Goal: Information Seeking & Learning: Learn about a topic

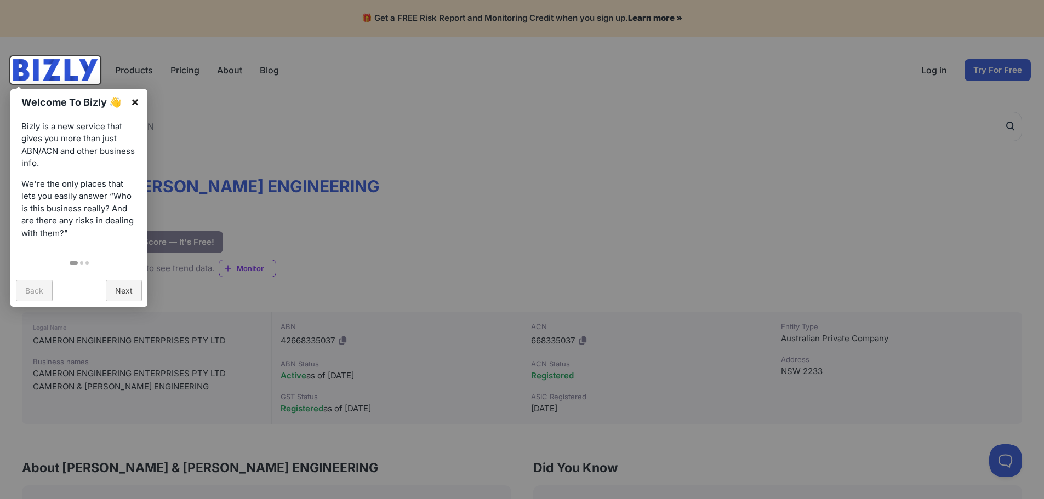
click at [133, 101] on link "×" at bounding box center [135, 101] width 25 height 25
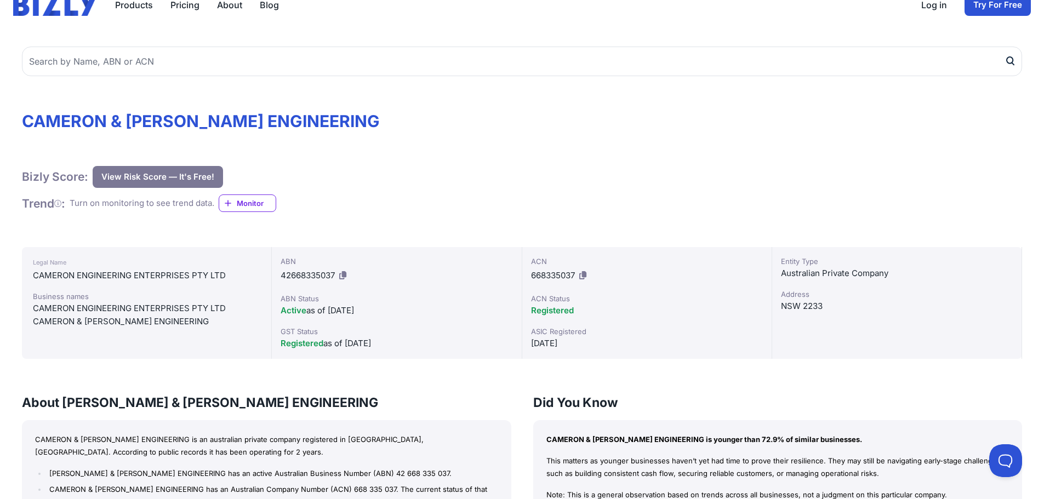
scroll to position [91, 0]
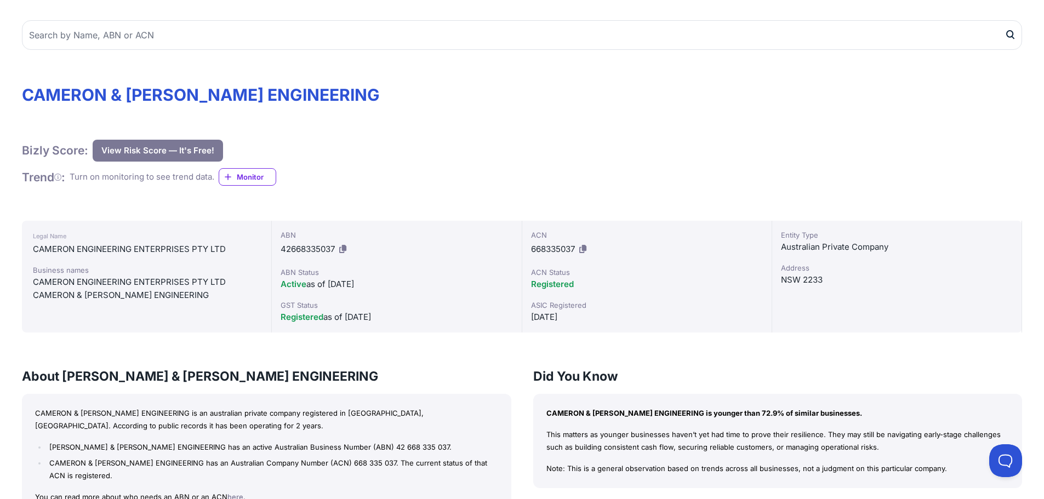
drag, startPoint x: 327, startPoint y: 286, endPoint x: 409, endPoint y: 283, distance: 82.8
click at [409, 283] on div "Active as of [DATE]" at bounding box center [396, 284] width 232 height 13
click at [397, 329] on div "ABN 42668335037 ABN Status Active as of [DATE] GST Status Registered as of [DAT…" at bounding box center [397, 277] width 250 height 112
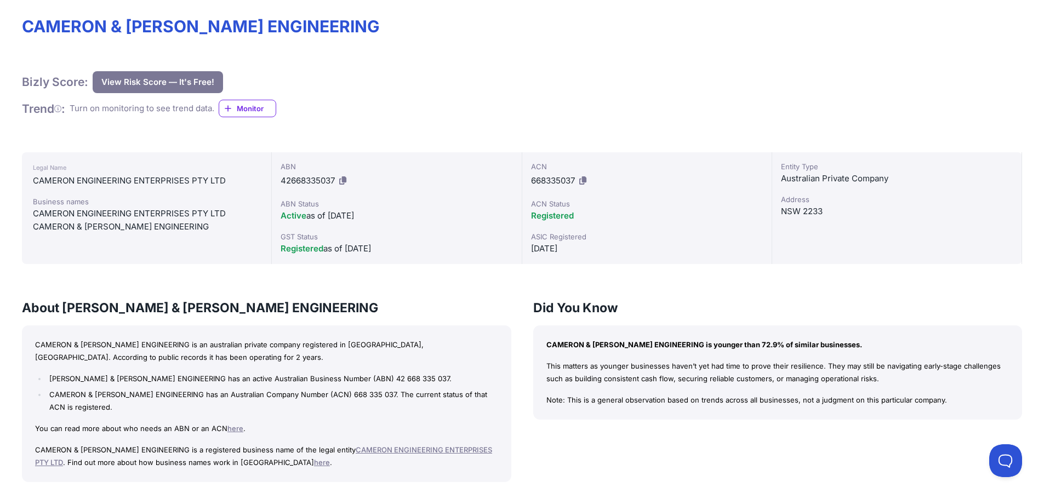
scroll to position [182, 0]
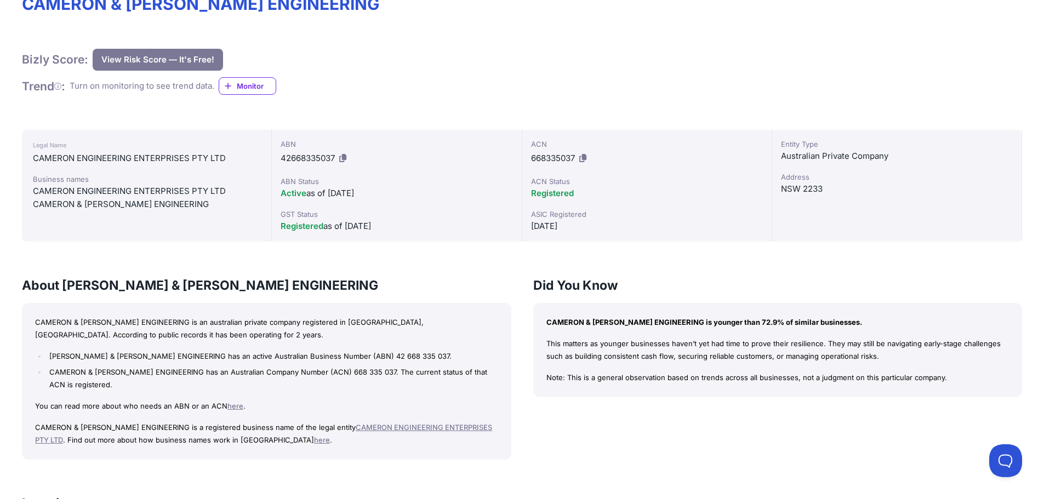
click at [360, 427] on link "CAMERON ENGINEERING ENTERPRISES PTY LTD" at bounding box center [263, 433] width 457 height 21
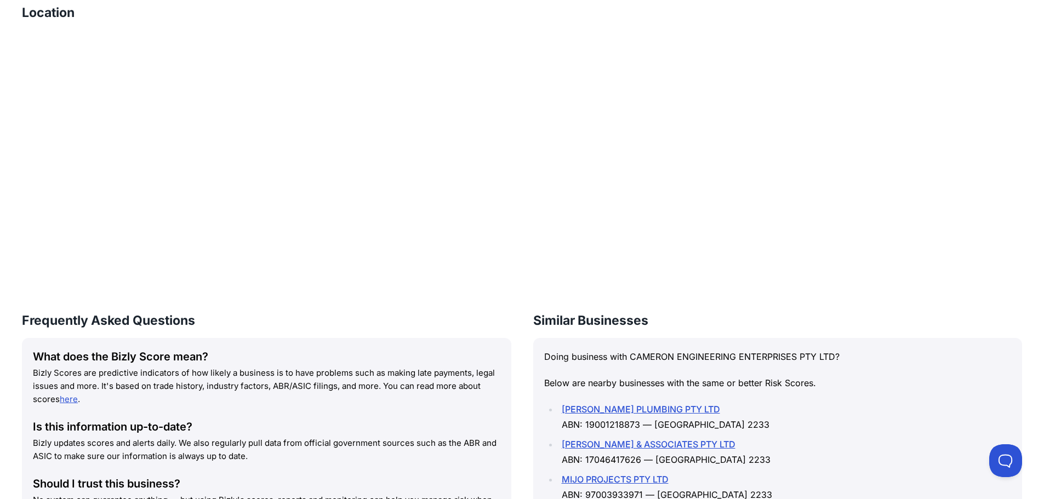
scroll to position [548, 0]
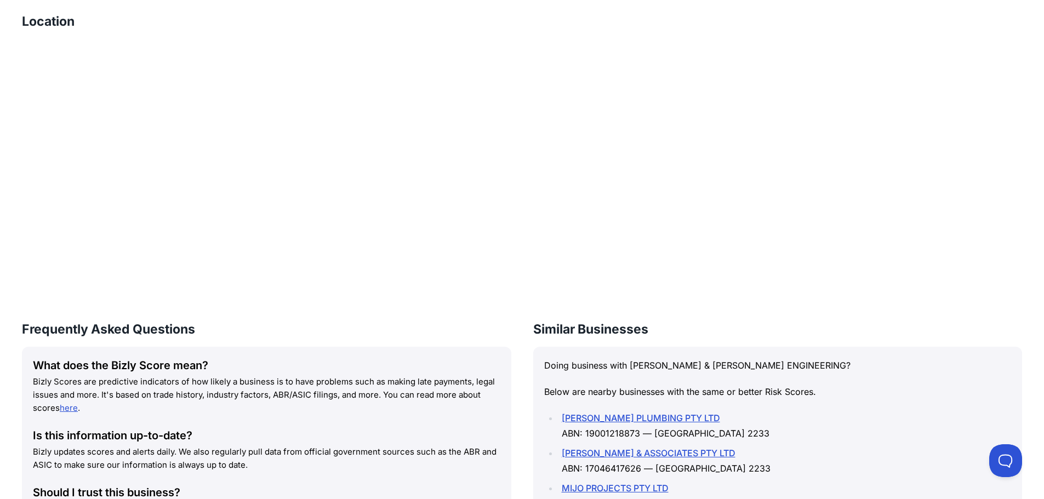
scroll to position [639, 0]
